Goal: Check status: Check status

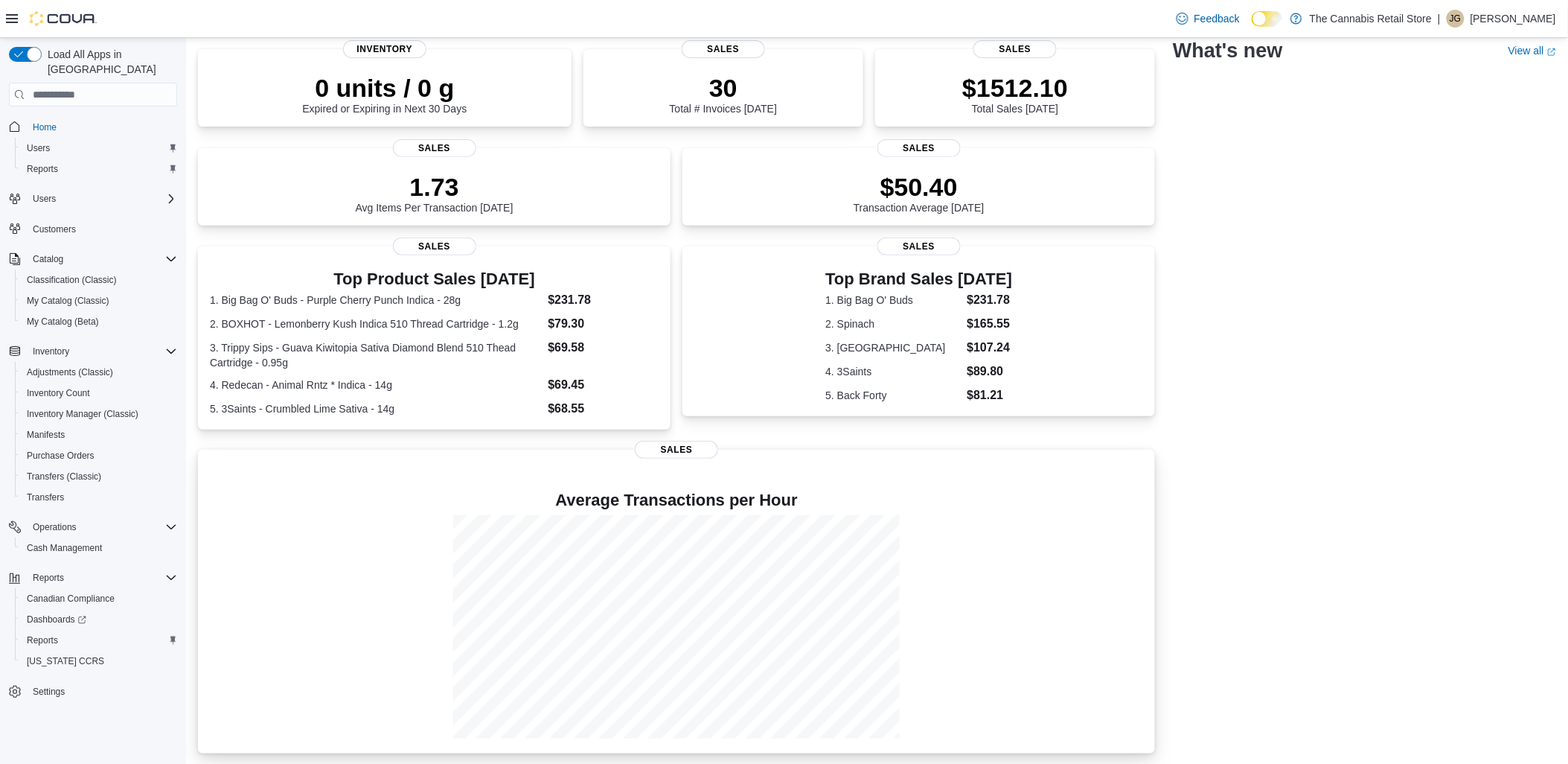
scroll to position [112, 0]
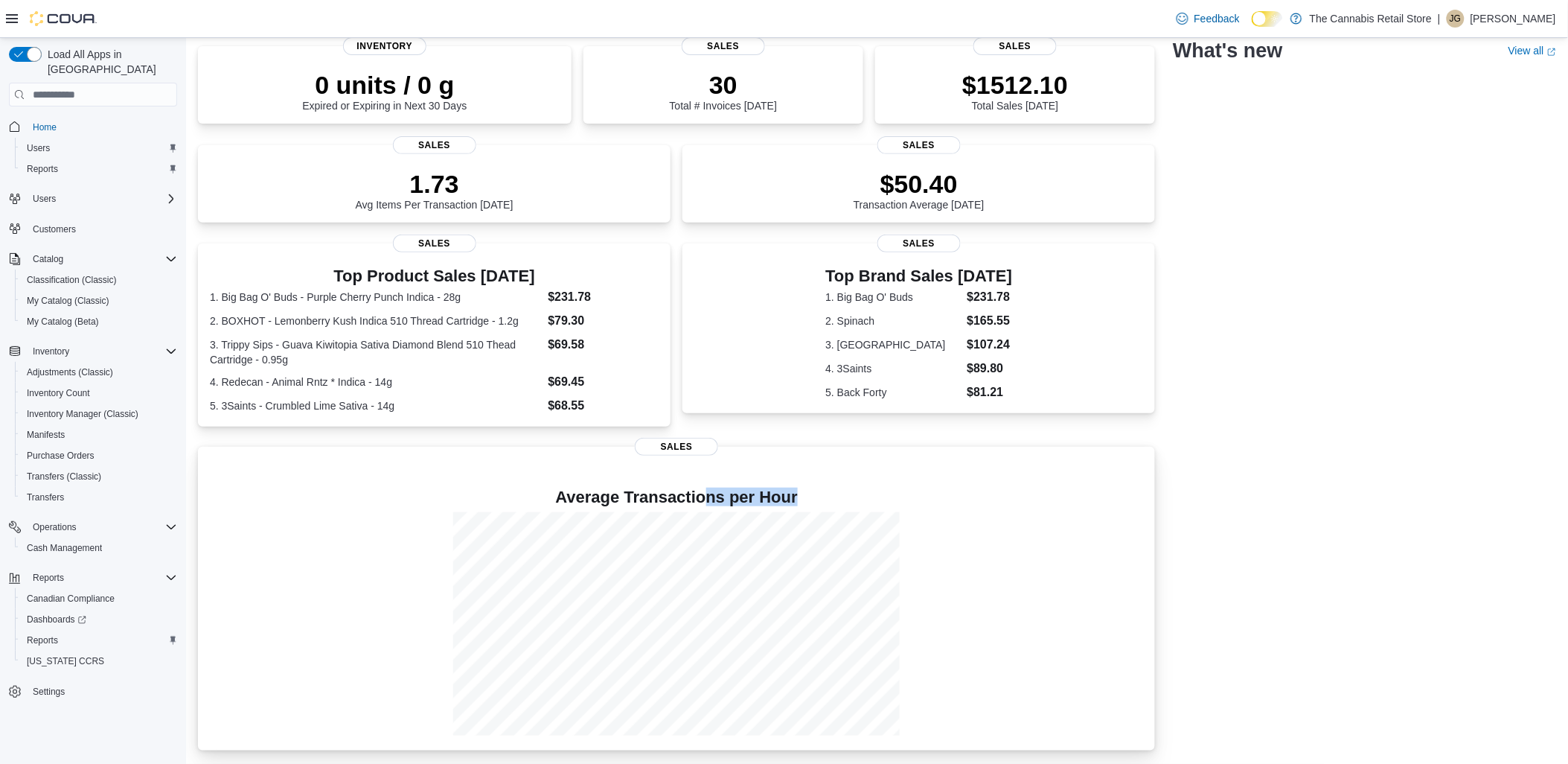
drag, startPoint x: 443, startPoint y: 717, endPoint x: 717, endPoint y: 501, distance: 348.9
click at [717, 501] on div "Average Transactions per Hour" at bounding box center [676, 612] width 933 height 247
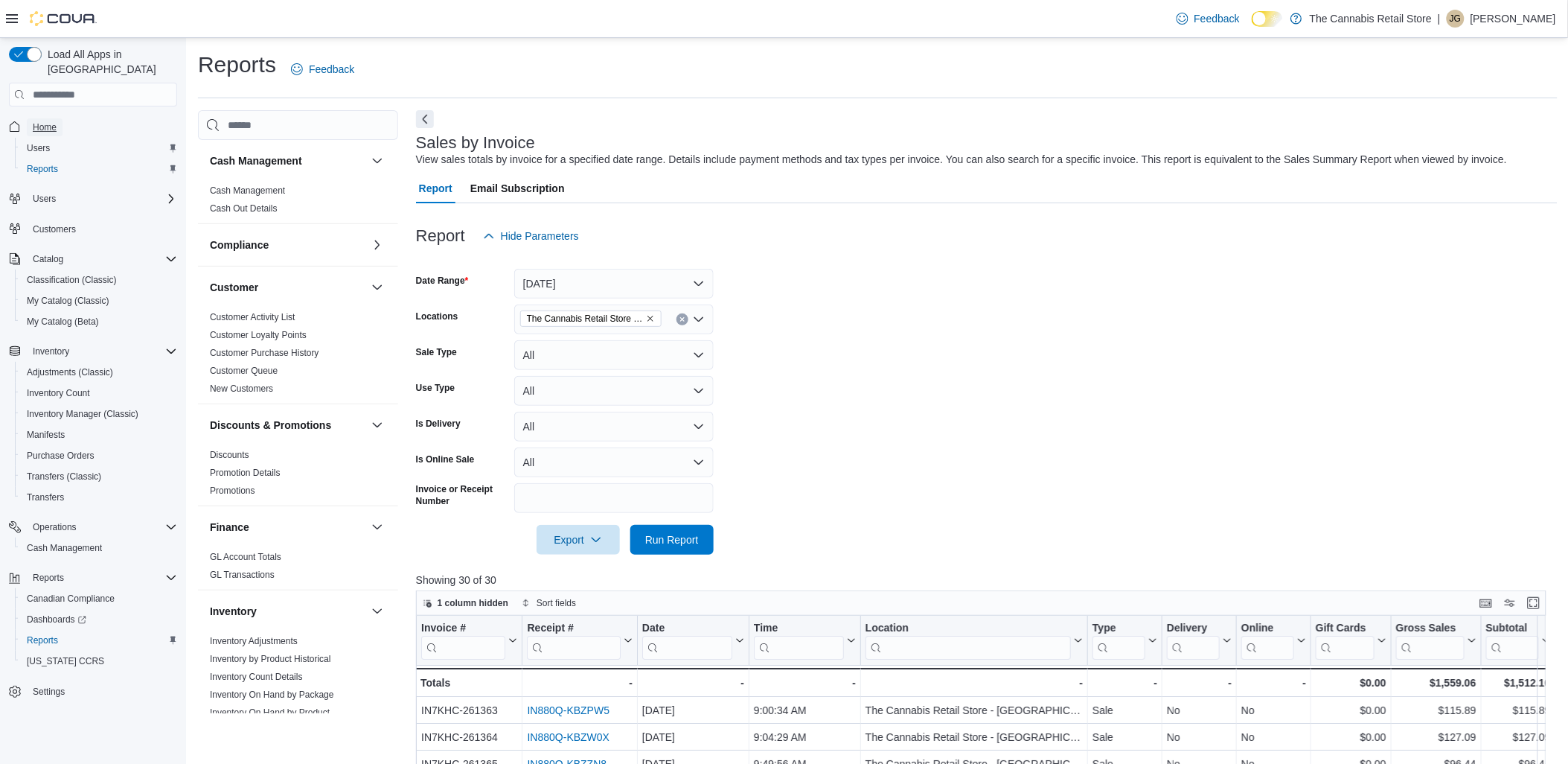
click at [45, 121] on span "Home" at bounding box center [44, 126] width 23 height 12
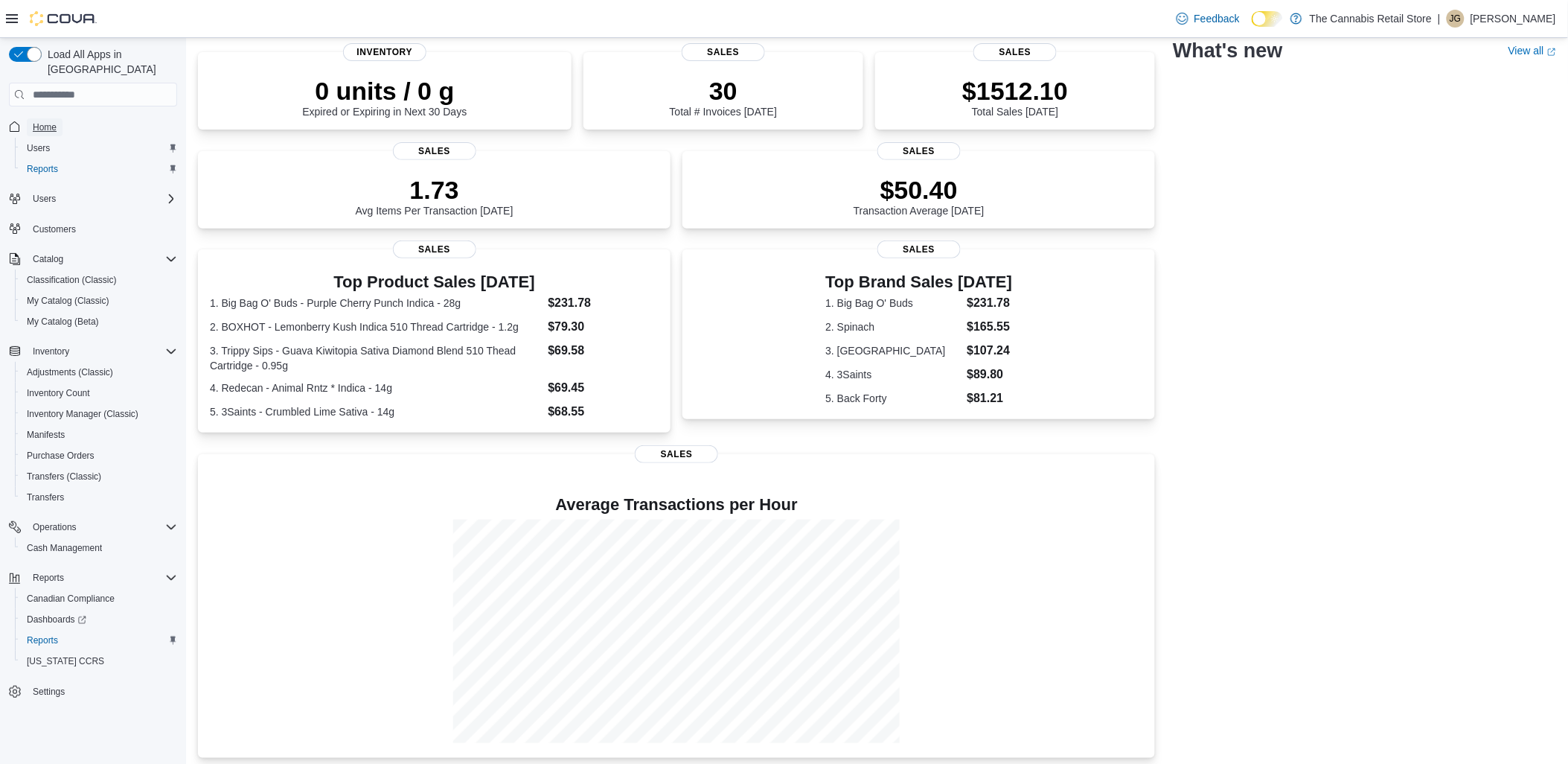
scroll to position [112, 0]
